Goal: Information Seeking & Learning: Check status

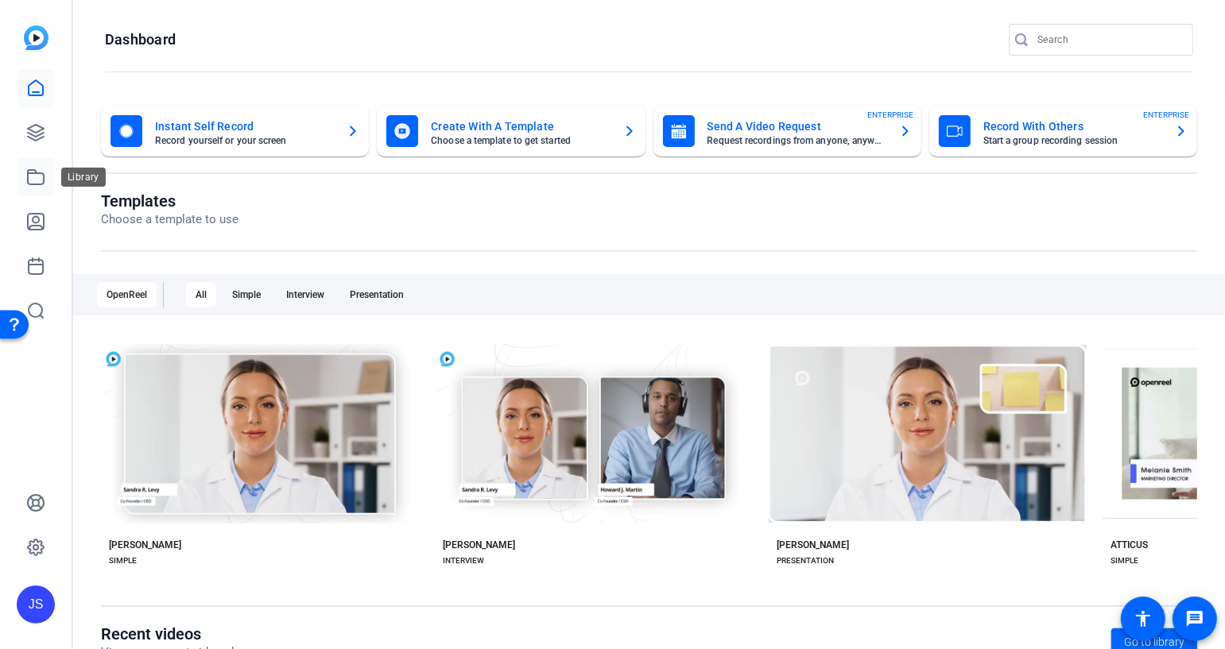
click at [33, 179] on icon at bounding box center [35, 177] width 19 height 19
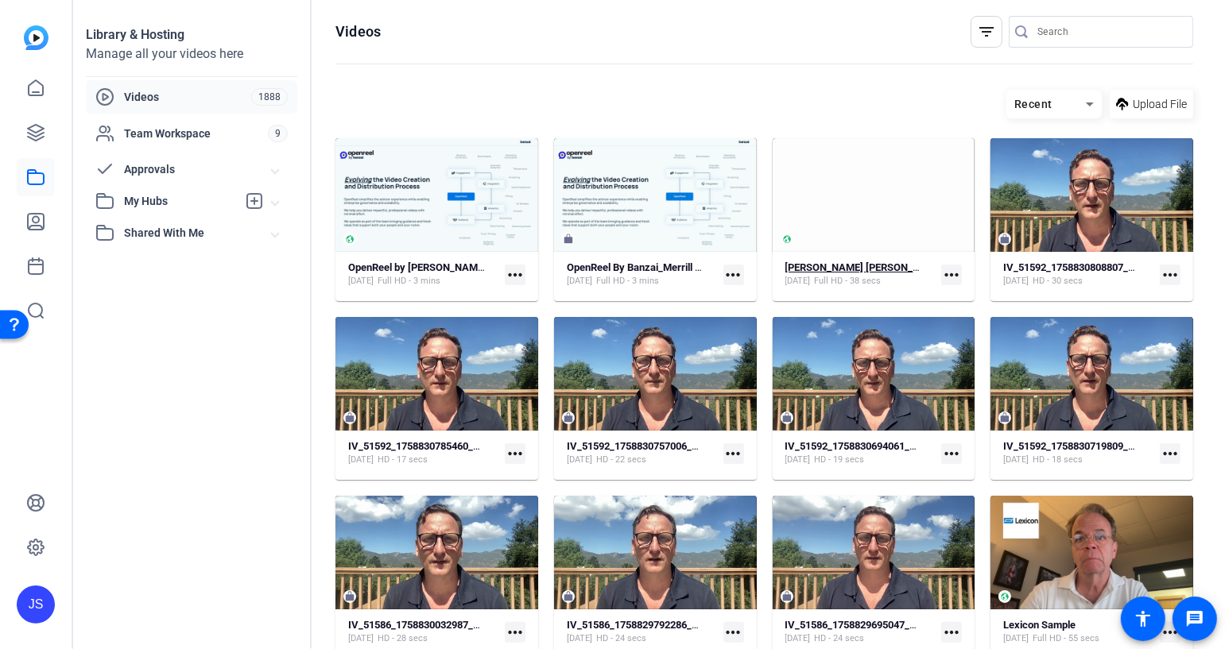
click at [844, 265] on strong "[PERSON_NAME] [PERSON_NAME] / Bank of America" at bounding box center [907, 267] width 245 height 12
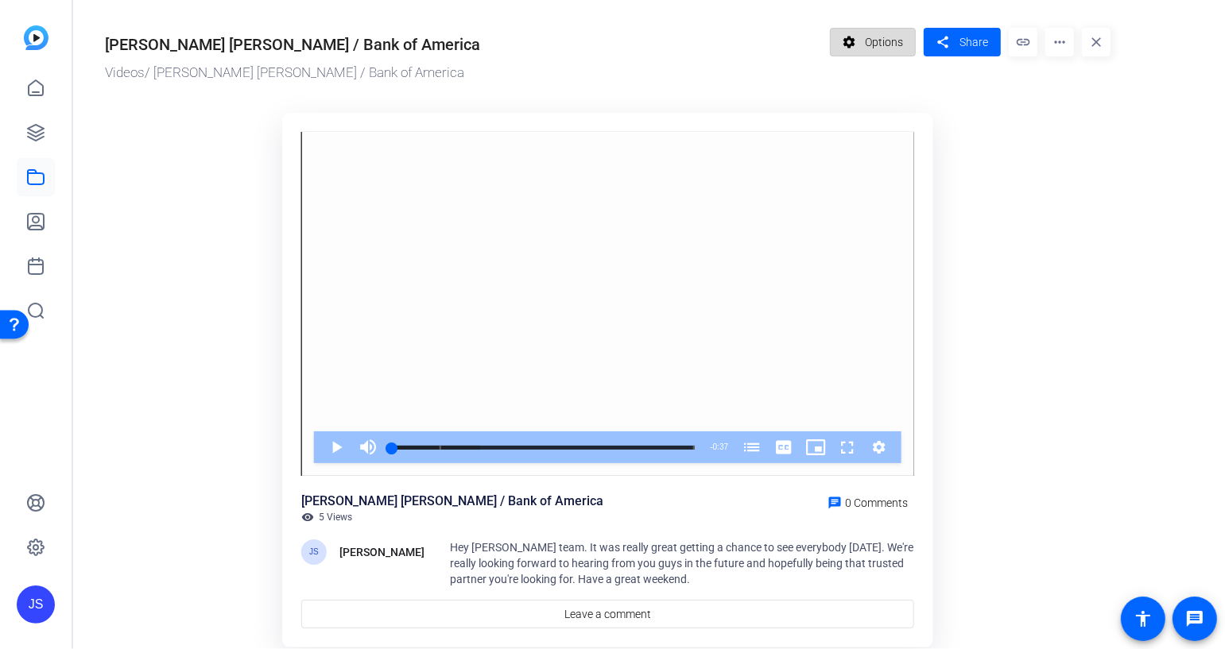
click at [881, 41] on span "Options" at bounding box center [884, 42] width 38 height 30
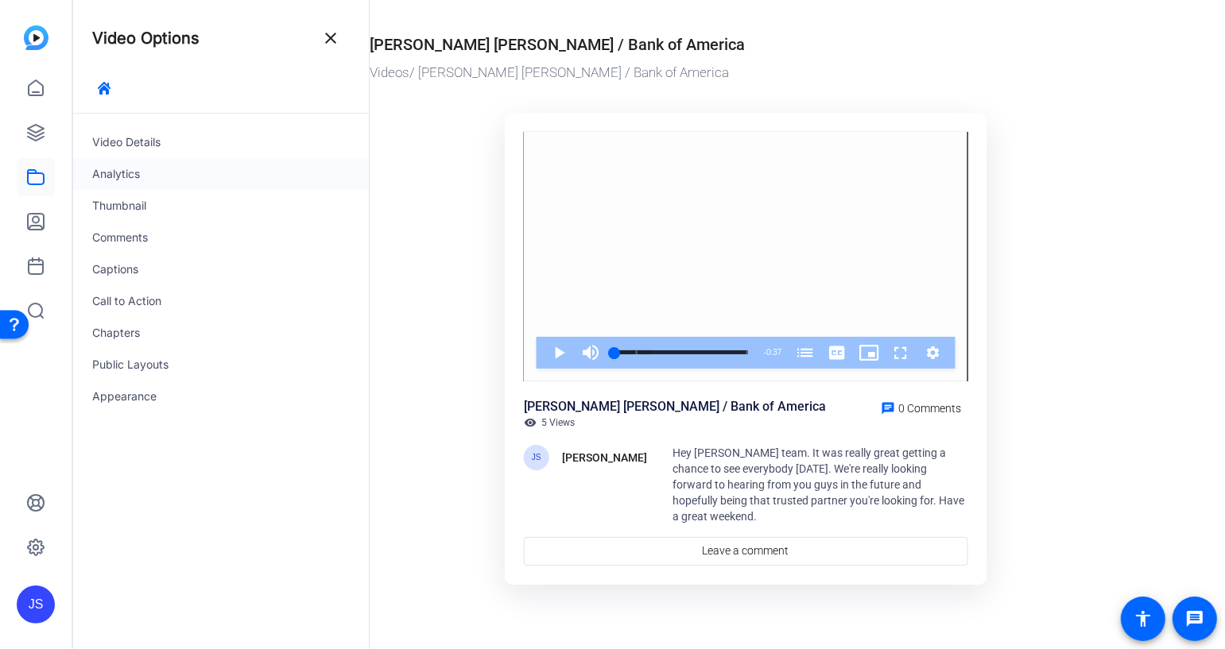
click at [114, 176] on div "Analytics" at bounding box center [221, 174] width 296 height 32
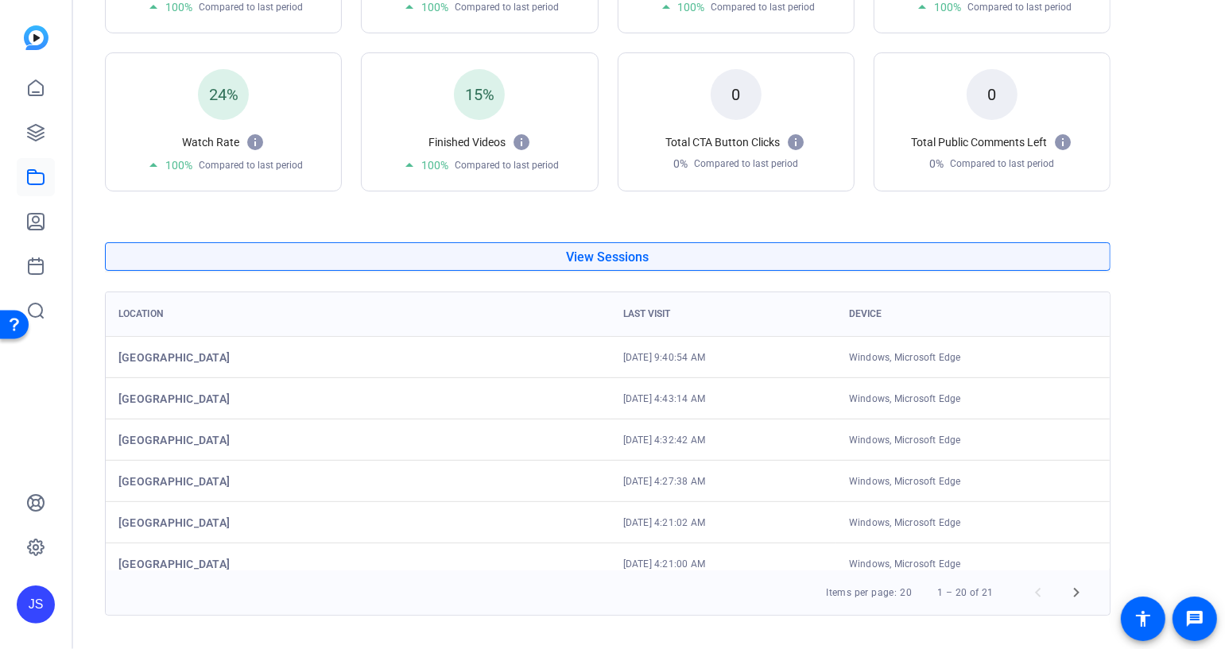
scroll to position [374, 0]
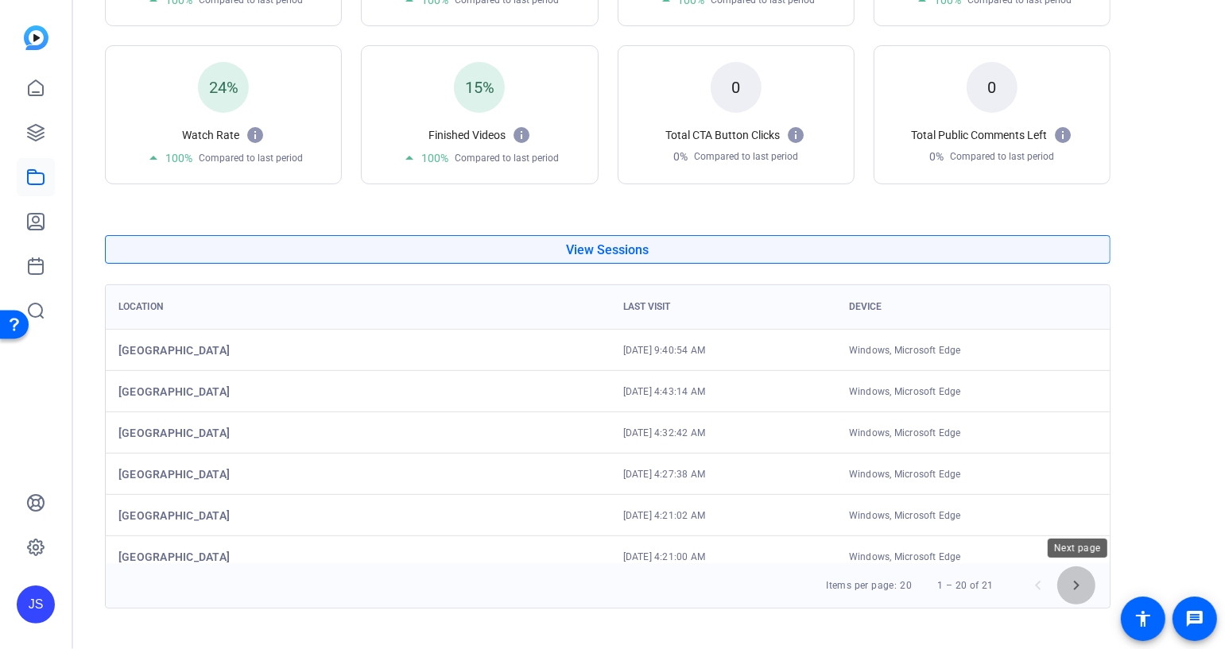
click at [1078, 583] on span "Next page" at bounding box center [1076, 586] width 38 height 38
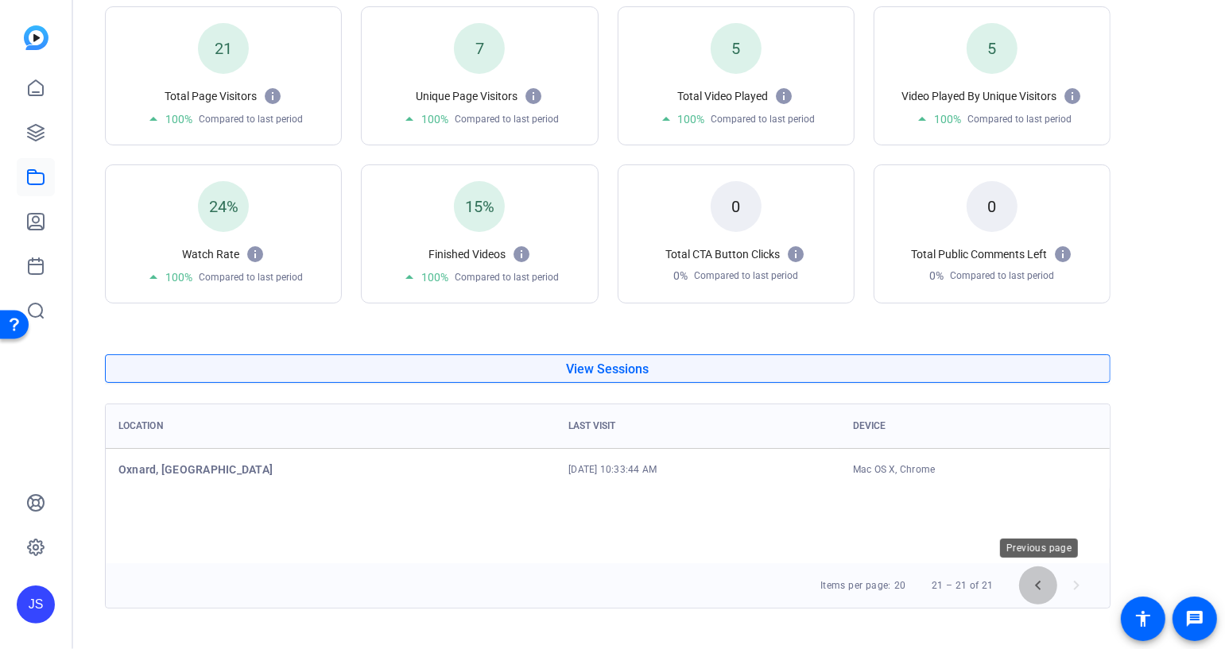
click at [1038, 586] on span "Previous page" at bounding box center [1038, 586] width 38 height 38
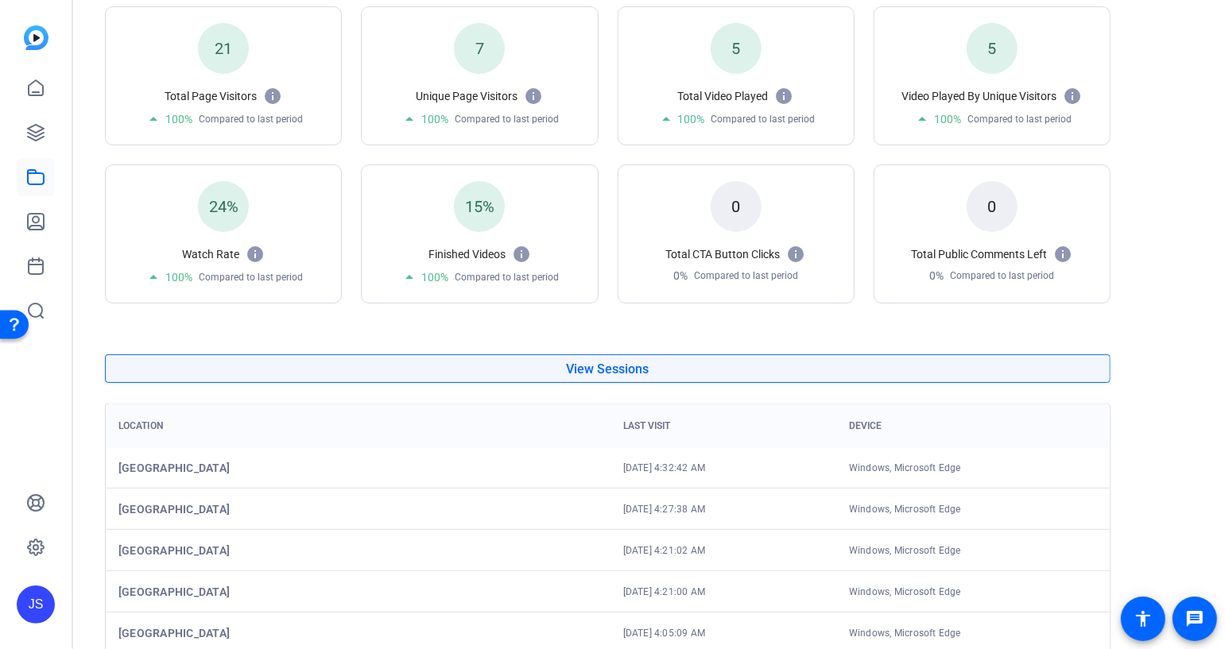
scroll to position [0, 0]
click at [523, 251] on mat-icon at bounding box center [521, 254] width 19 height 19
click at [522, 251] on mat-icon at bounding box center [521, 254] width 19 height 19
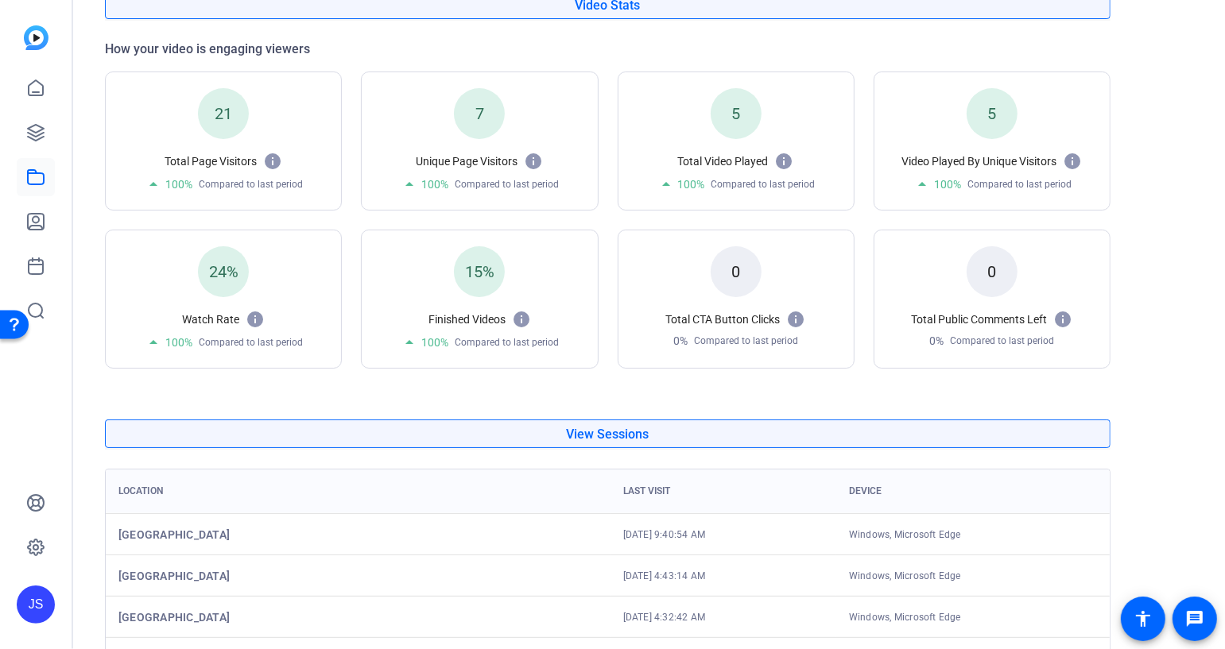
scroll to position [191, 0]
